Goal: Find specific page/section: Find specific page/section

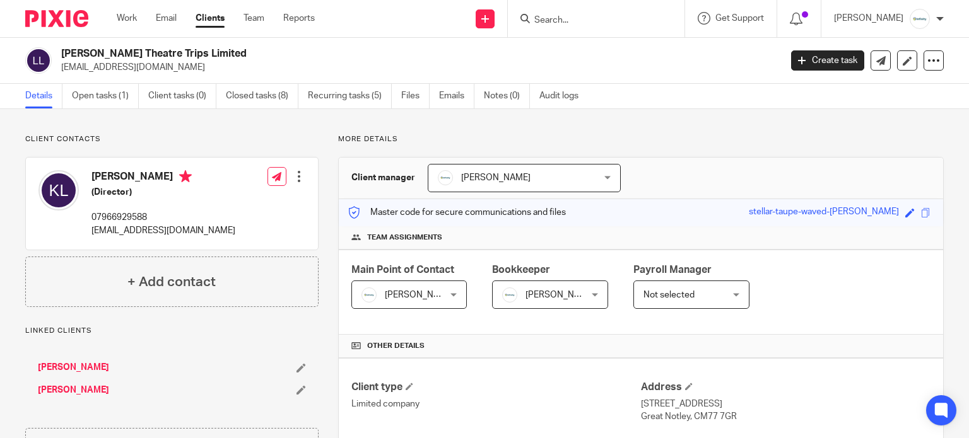
scroll to position [150, 0]
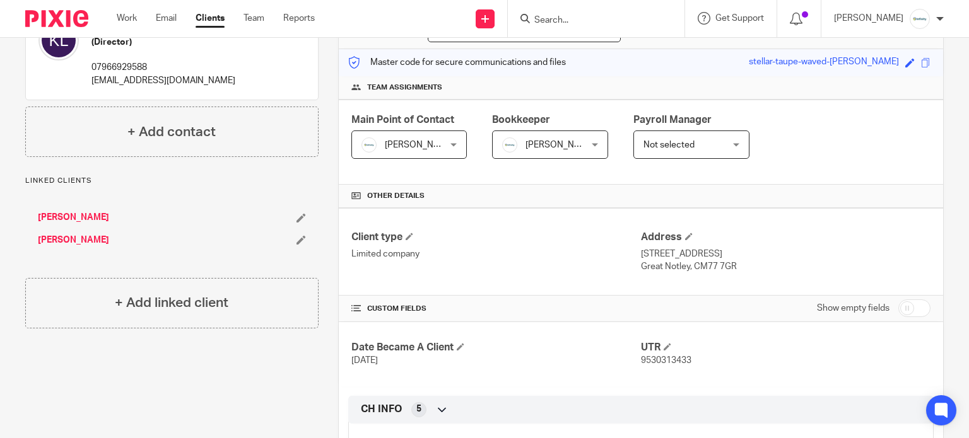
click at [621, 21] on input "Search" at bounding box center [590, 20] width 114 height 11
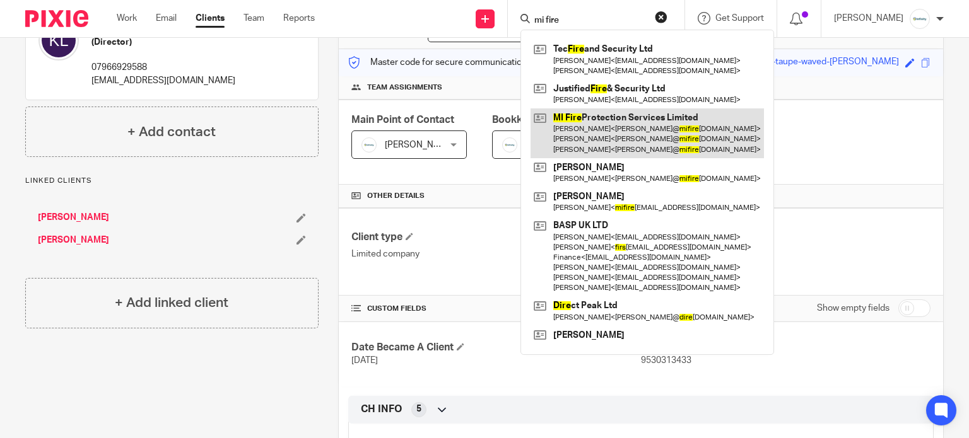
type input "mi fire"
click at [627, 147] on link at bounding box center [647, 134] width 233 height 50
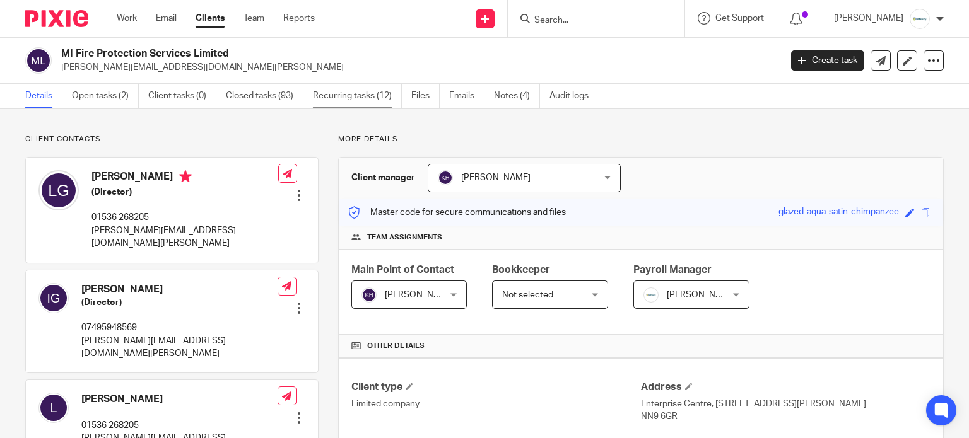
click at [351, 90] on link "Recurring tasks (12)" at bounding box center [357, 96] width 89 height 25
